Goal: Transaction & Acquisition: Obtain resource

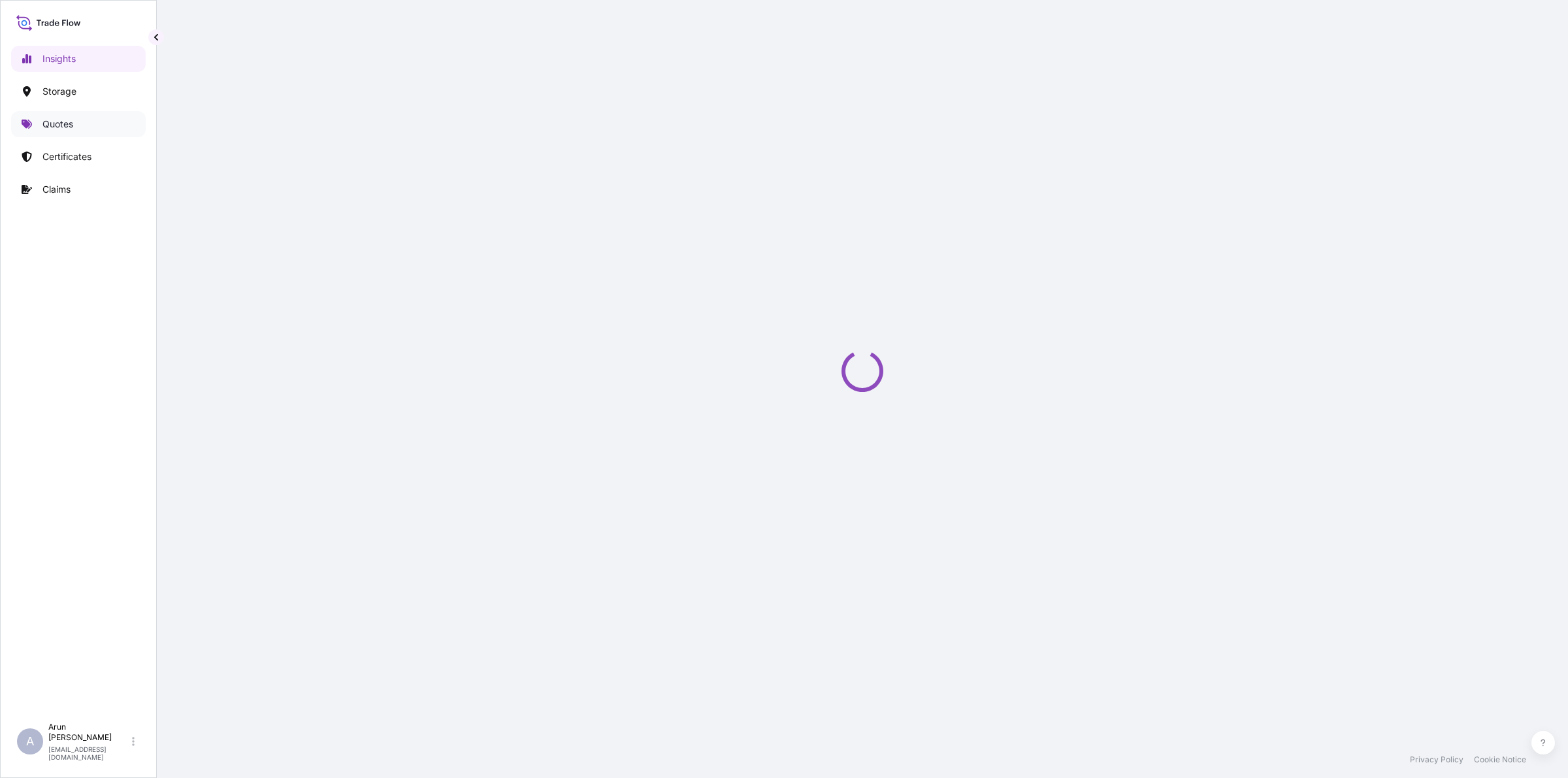
select select "2025"
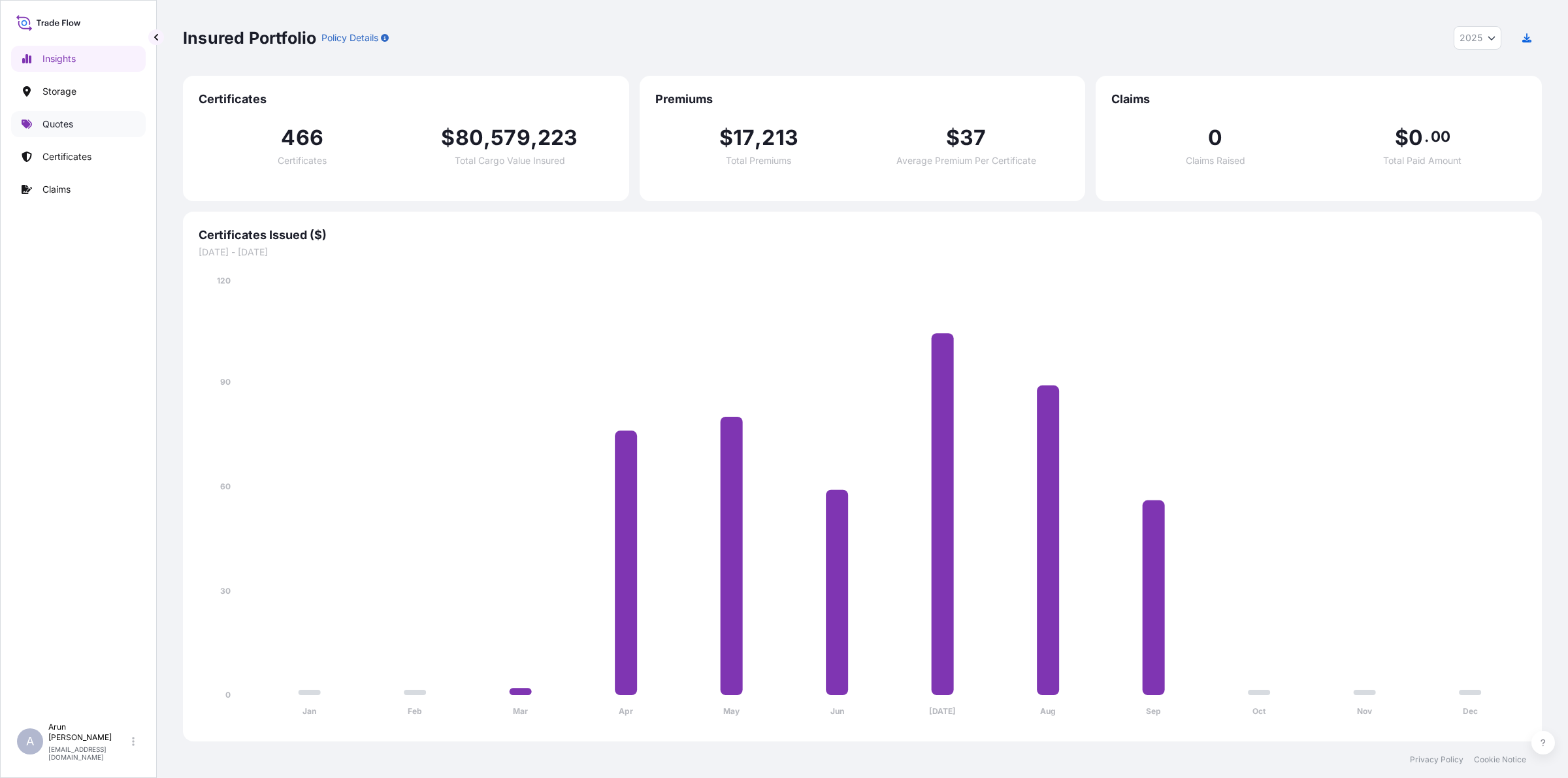
click at [54, 122] on p "Quotes" at bounding box center [58, 124] width 31 height 13
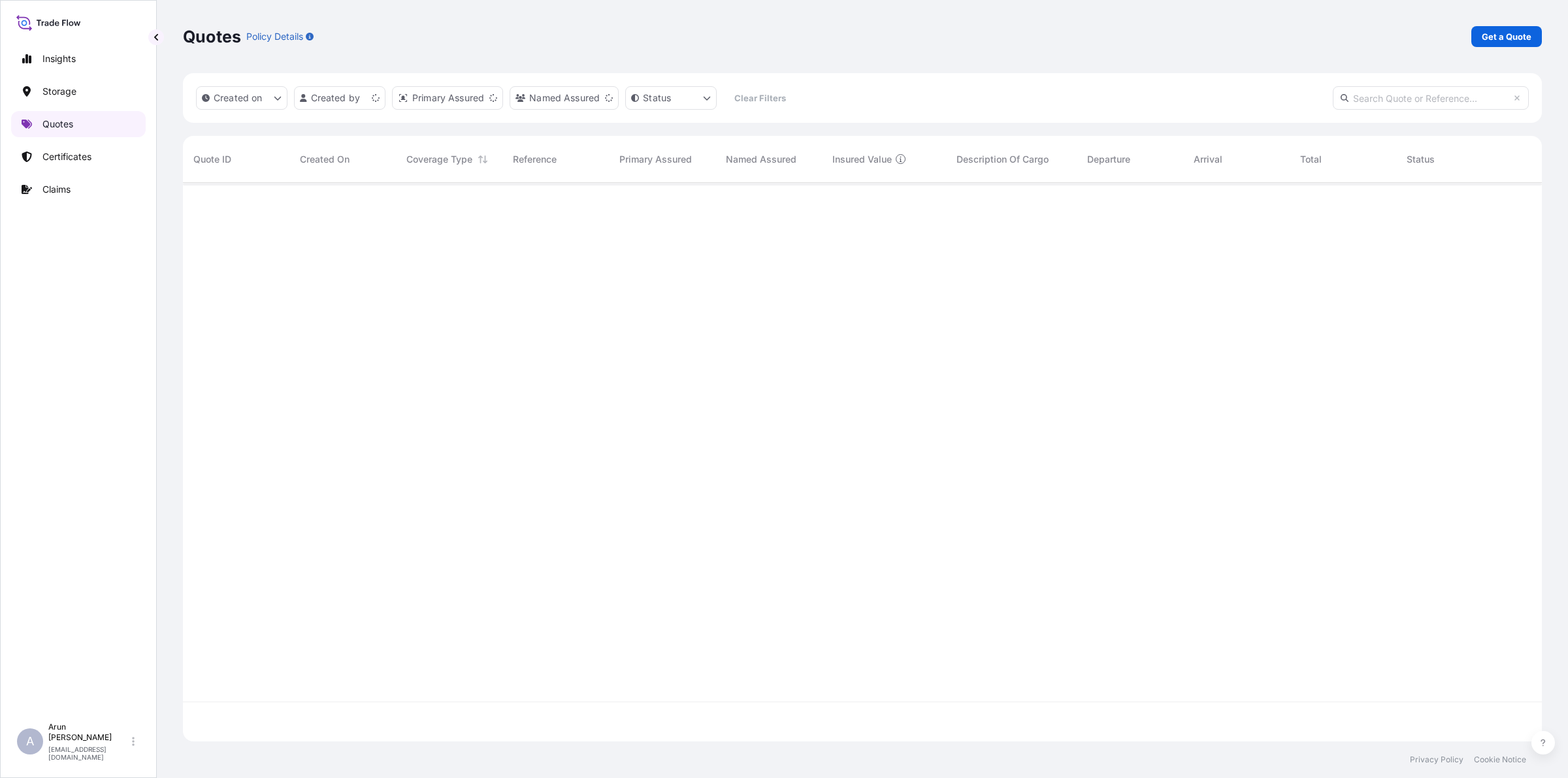
scroll to position [553, 1346]
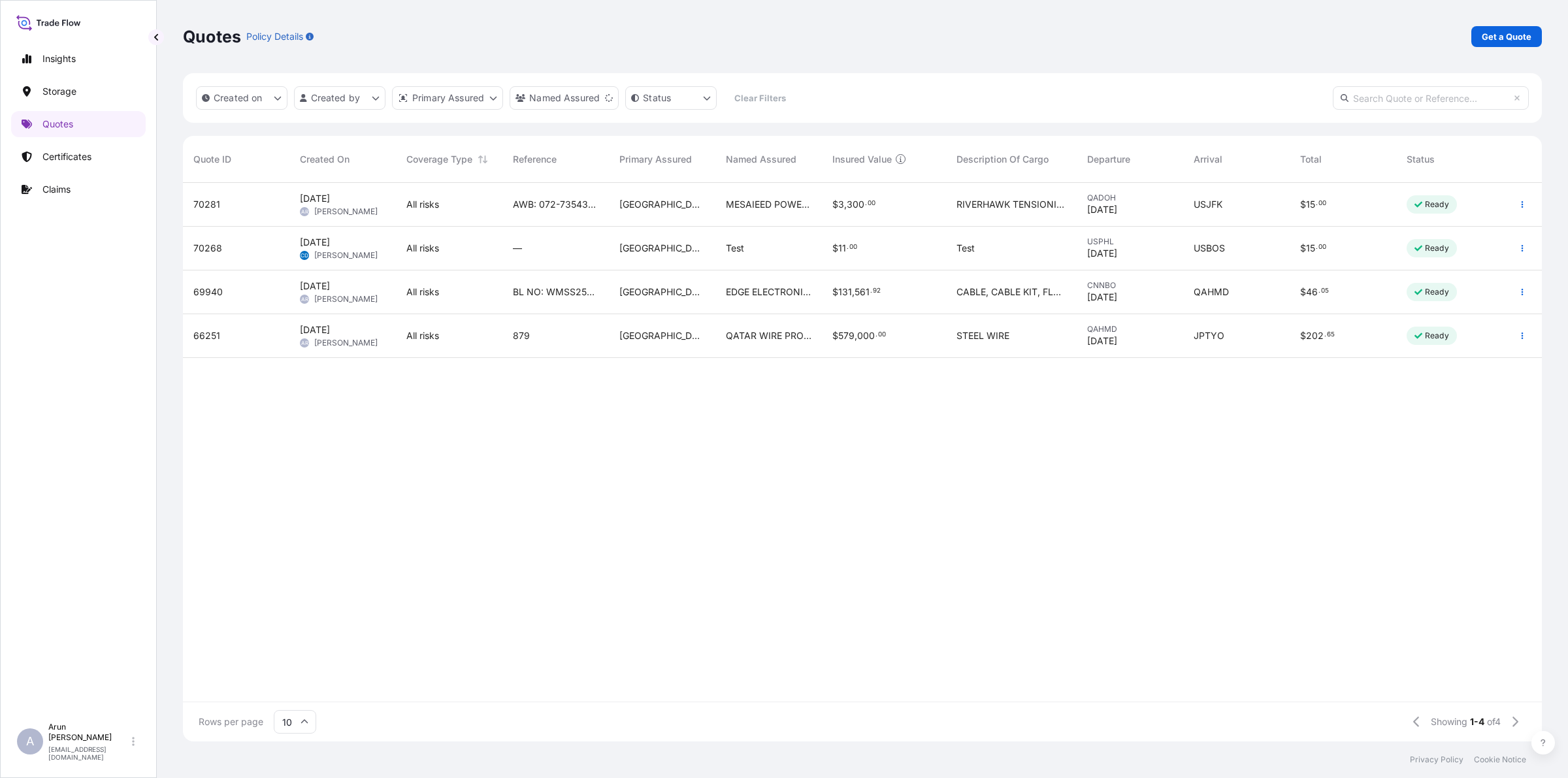
click at [339, 211] on span "[PERSON_NAME]" at bounding box center [346, 211] width 63 height 10
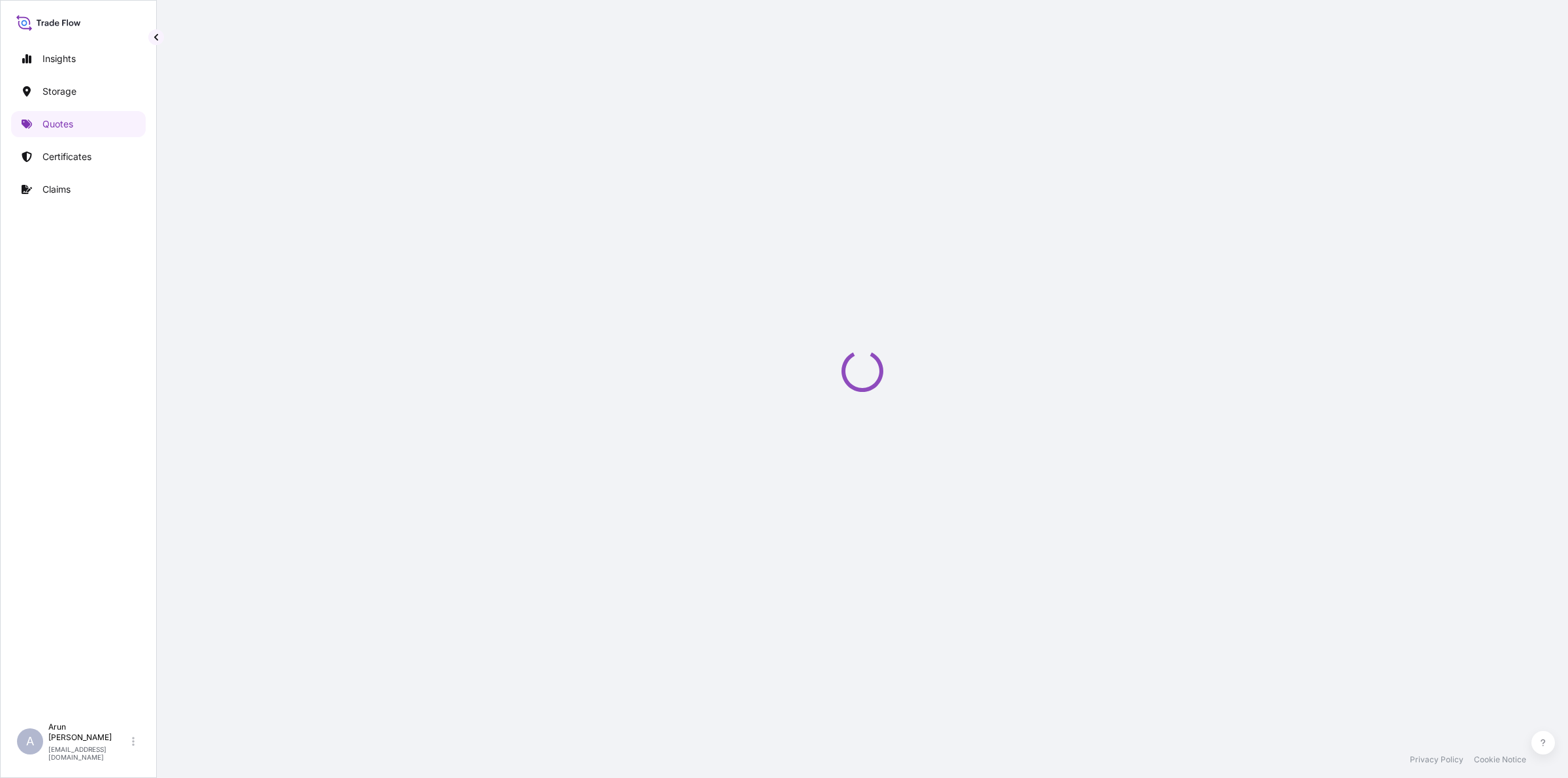
select select "Road / [GEOGRAPHIC_DATA]"
select select "Air"
select select "Road / [GEOGRAPHIC_DATA]"
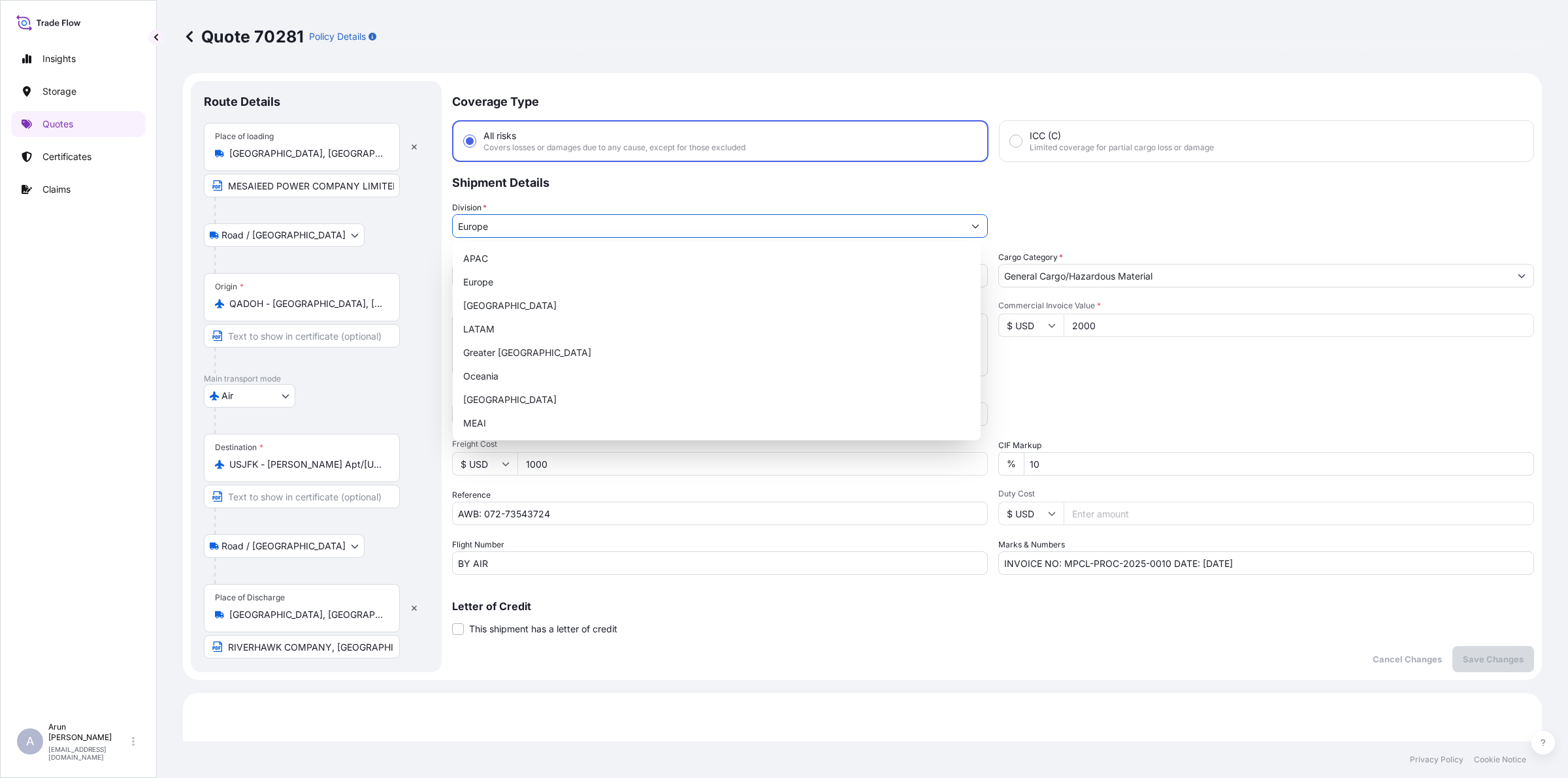
click at [903, 221] on input "Europe" at bounding box center [708, 226] width 511 height 24
click at [495, 417] on div "MEAI" at bounding box center [716, 423] width 518 height 24
type input "MEAI"
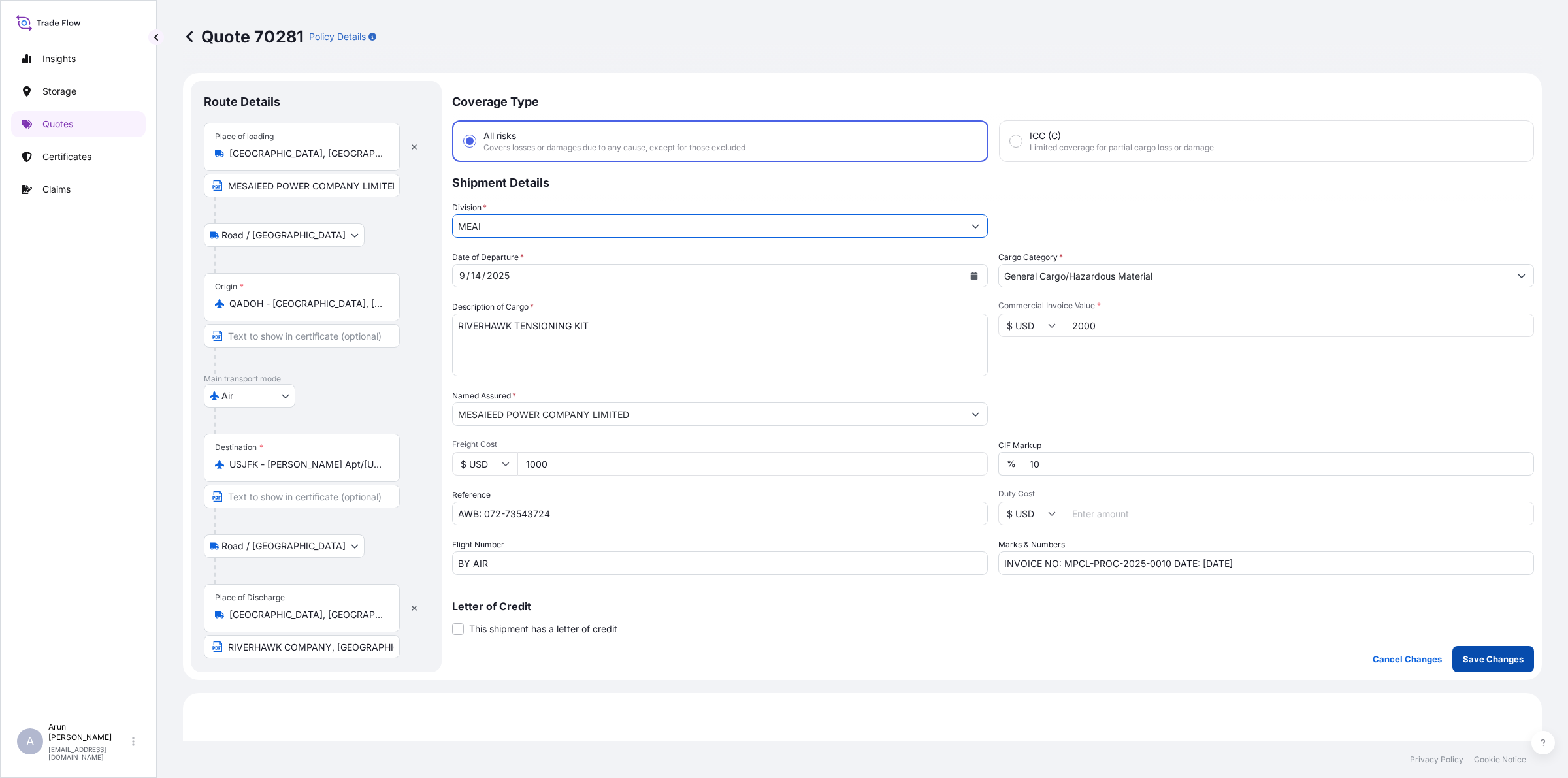
click at [1478, 660] on p "Save Changes" at bounding box center [1493, 659] width 61 height 13
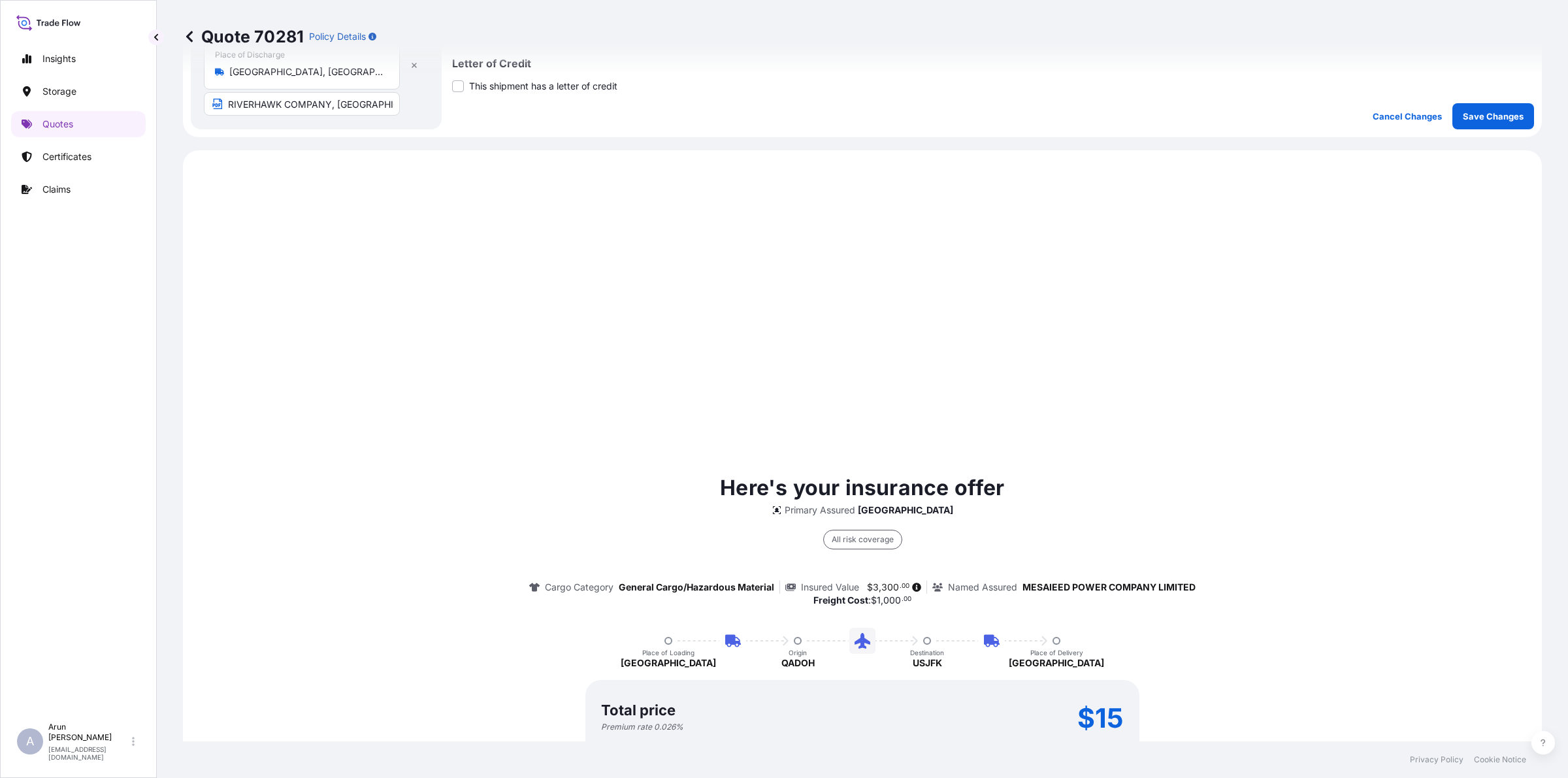
scroll to position [628, 0]
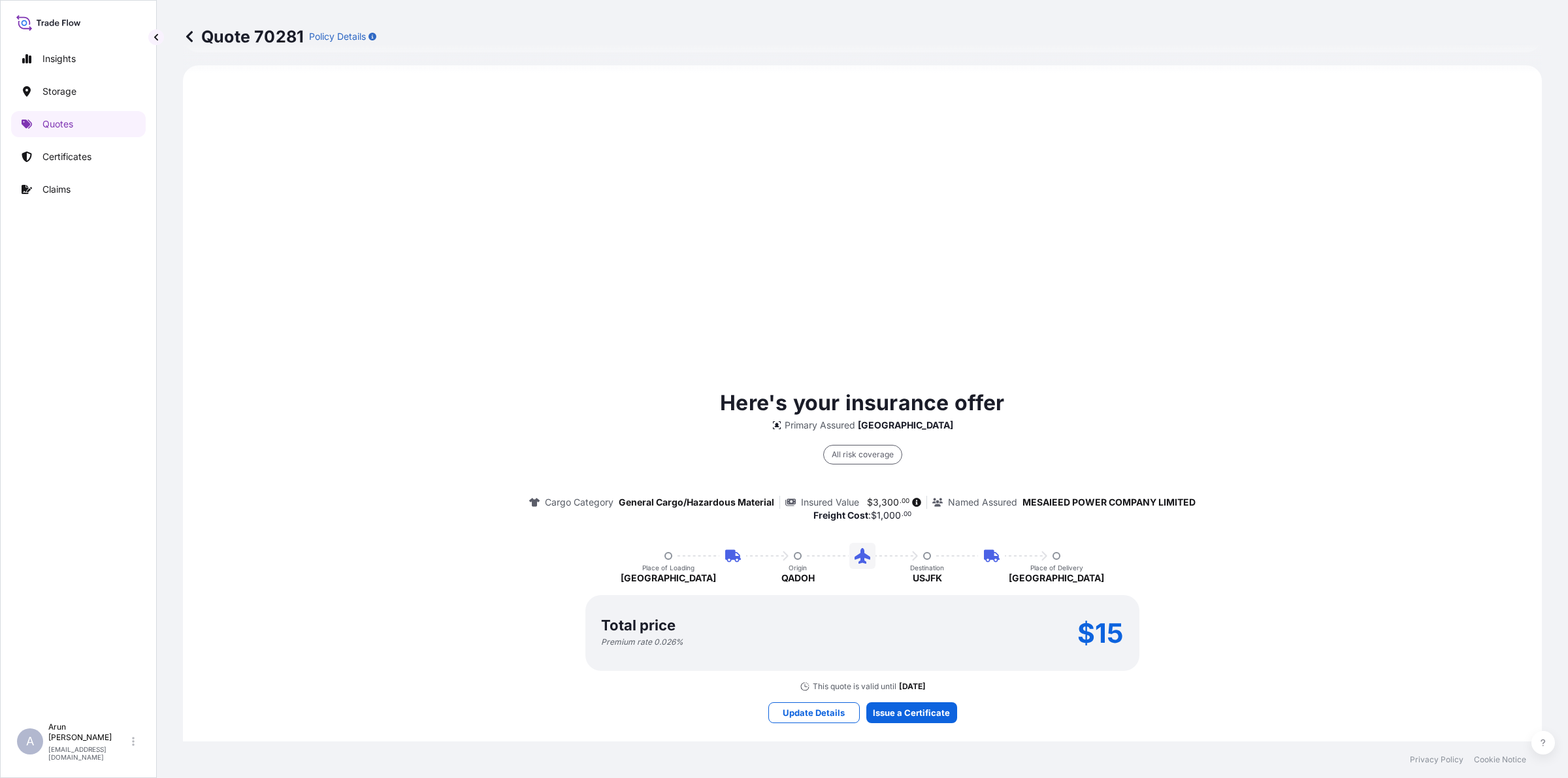
select select "Road / [GEOGRAPHIC_DATA]"
select select "Air"
select select "Road / [GEOGRAPHIC_DATA]"
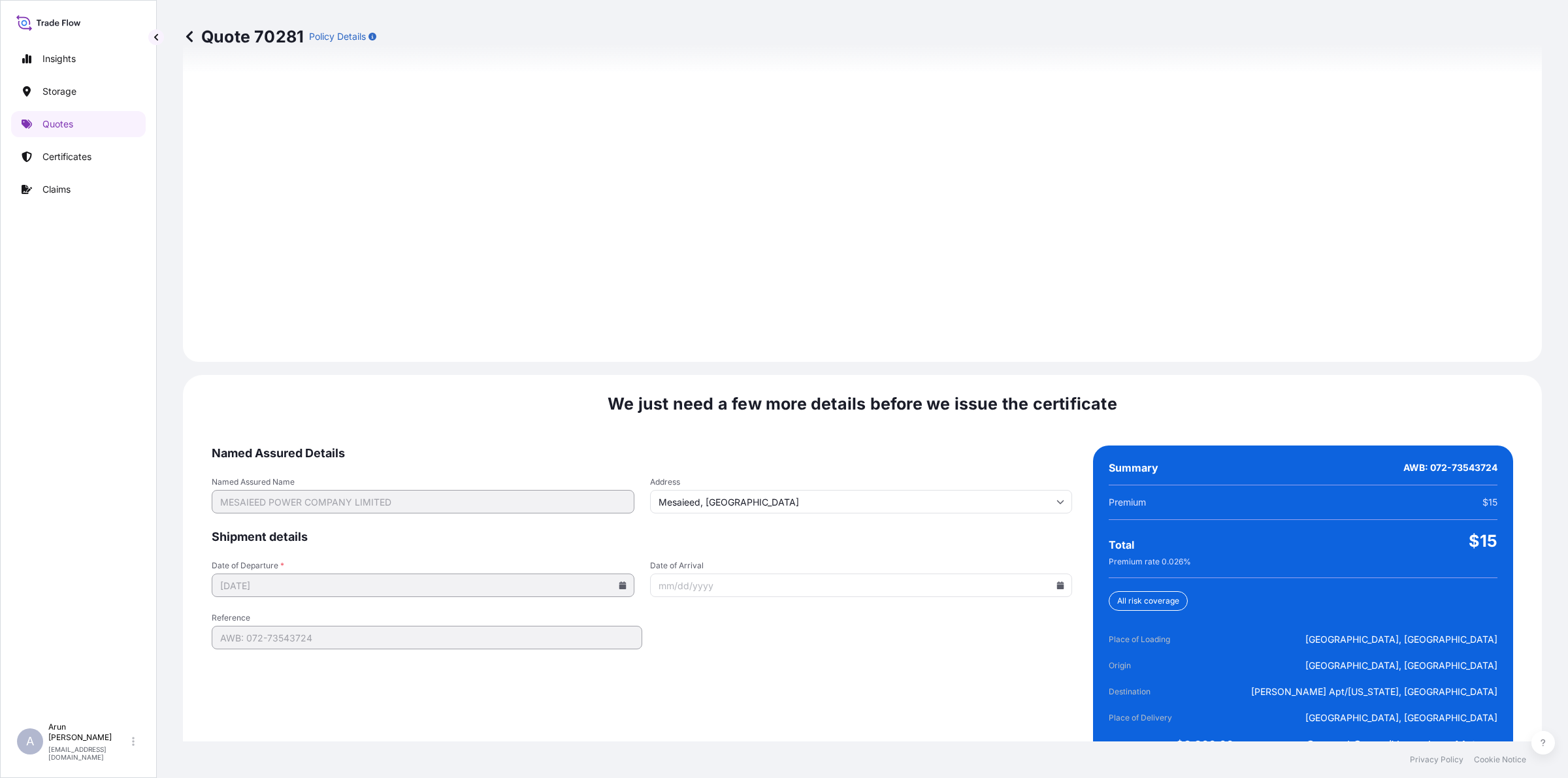
scroll to position [1805, 0]
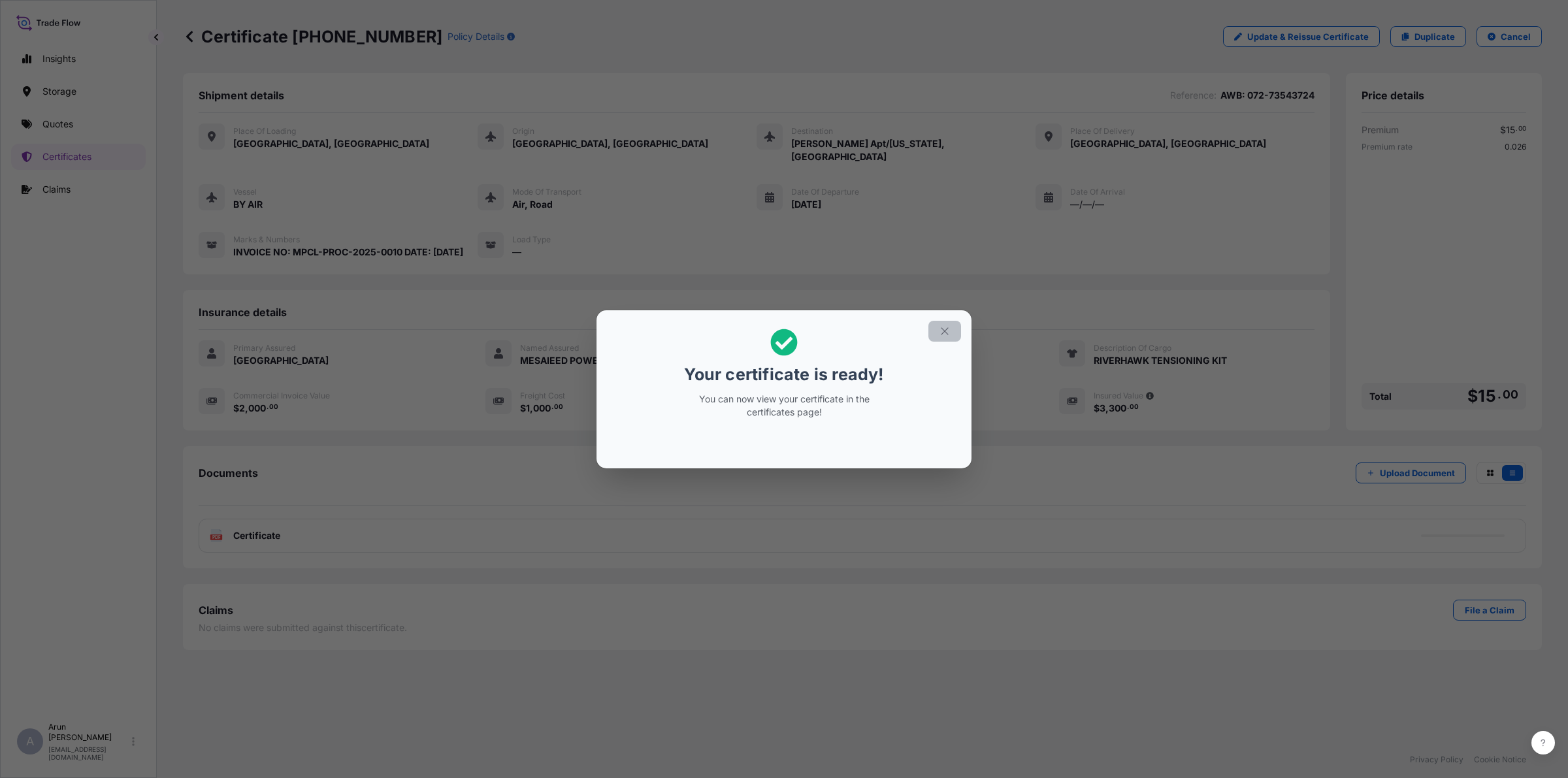
click at [942, 328] on icon "button" at bounding box center [945, 331] width 12 height 12
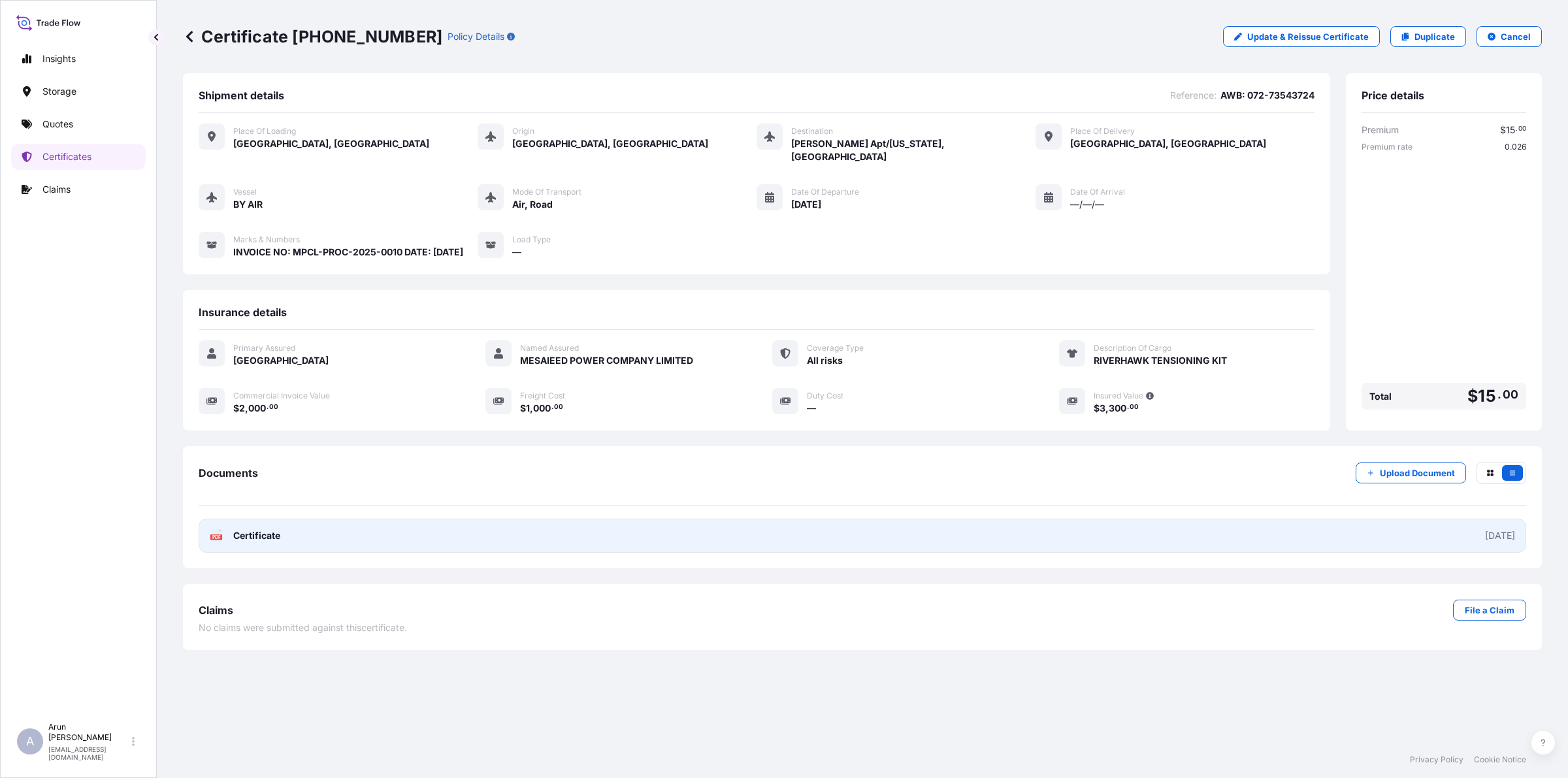
click at [379, 534] on link "PDF Certificate [DATE]" at bounding box center [862, 536] width 1328 height 34
